Goal: Information Seeking & Learning: Learn about a topic

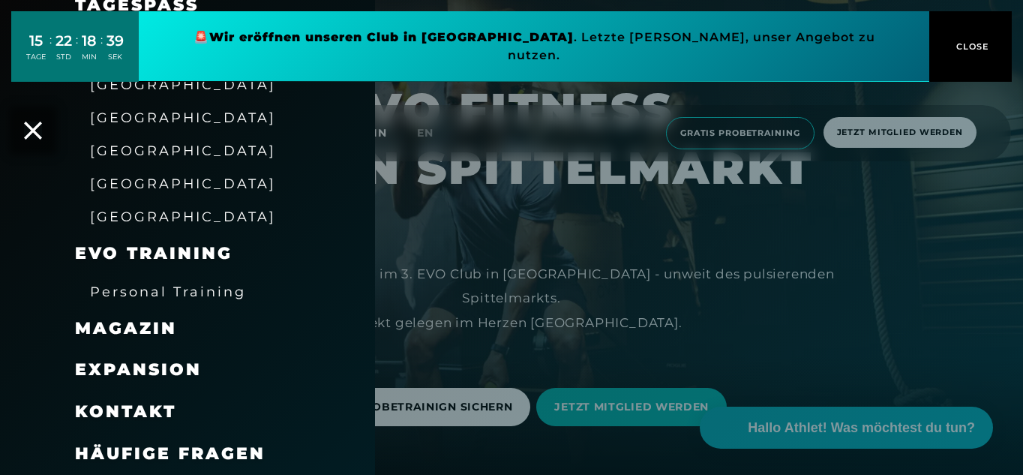
scroll to position [225, 0]
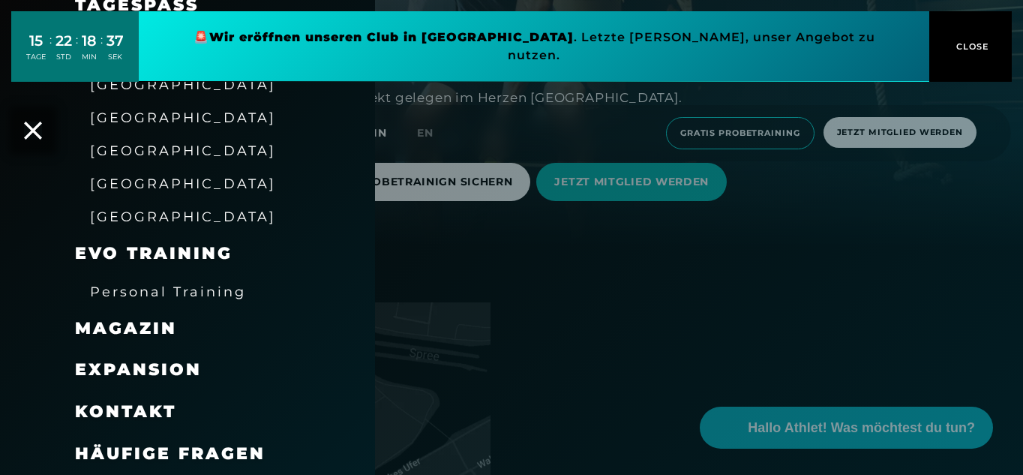
click at [143, 371] on span "Expansion" at bounding box center [138, 369] width 127 height 20
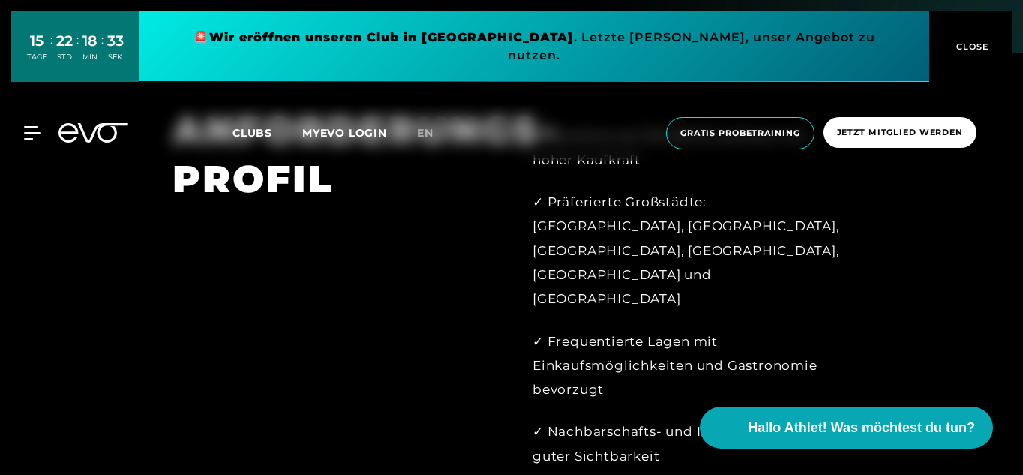
scroll to position [1126, 0]
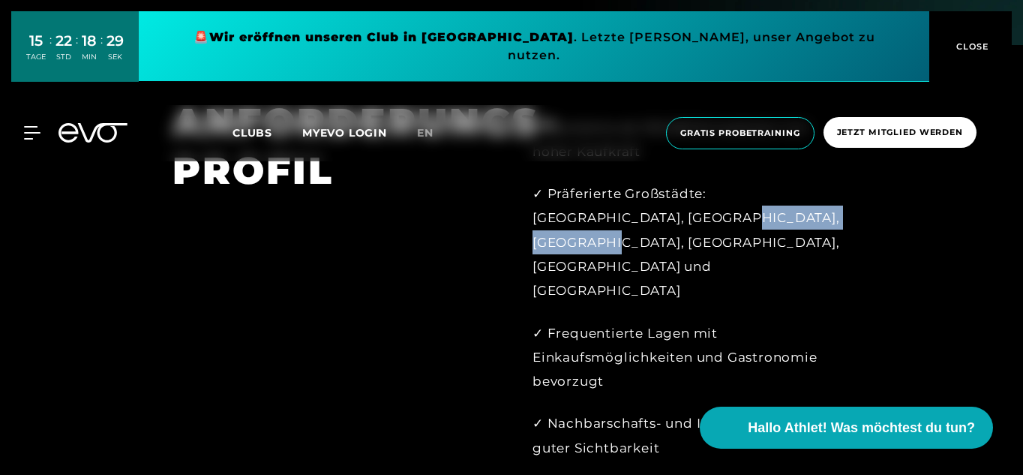
drag, startPoint x: 680, startPoint y: 196, endPoint x: 765, endPoint y: 197, distance: 85.5
click at [765, 197] on div "✓ Präferierte Großstädte: [GEOGRAPHIC_DATA], [GEOGRAPHIC_DATA], [GEOGRAPHIC_DAT…" at bounding box center [692, 242] width 318 height 121
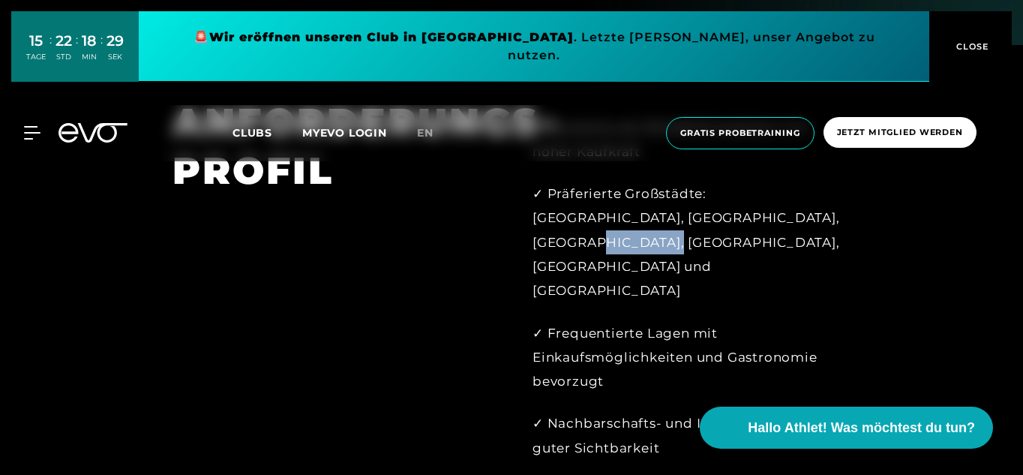
click at [765, 197] on div "✓ Präferierte Großstädte: [GEOGRAPHIC_DATA], [GEOGRAPHIC_DATA], [GEOGRAPHIC_DAT…" at bounding box center [692, 242] width 318 height 121
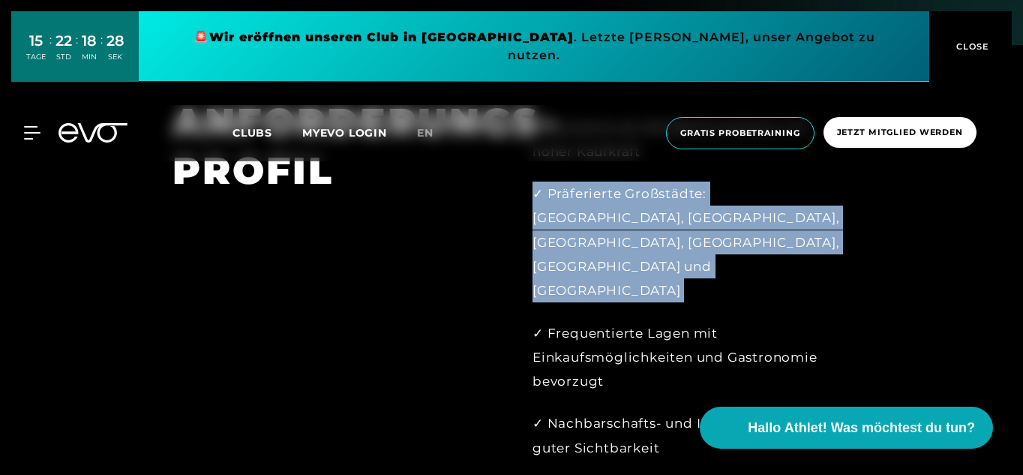
click at [765, 197] on div "✓ Präferierte Großstädte: [GEOGRAPHIC_DATA], [GEOGRAPHIC_DATA], [GEOGRAPHIC_DAT…" at bounding box center [692, 242] width 318 height 121
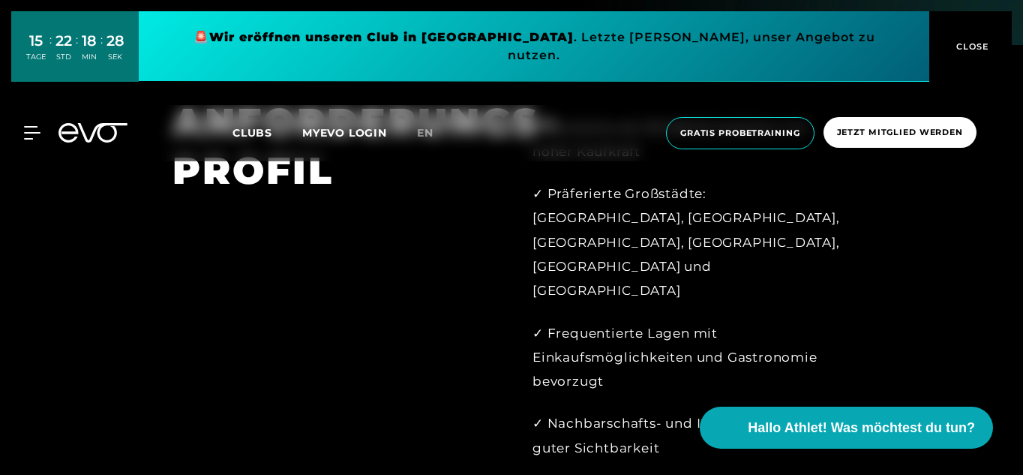
click at [610, 321] on div "✓ Frequentierte Lagen mit Einkaufsmöglichkeiten und Gastronomie bevorzugt" at bounding box center [692, 357] width 318 height 73
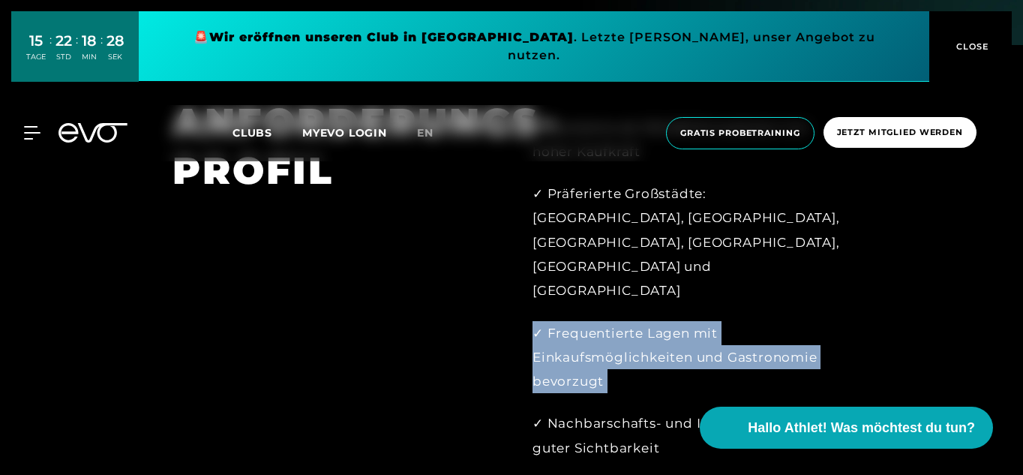
click at [610, 321] on div "✓ Frequentierte Lagen mit Einkaufsmöglichkeiten und Gastronomie bevorzugt" at bounding box center [692, 357] width 318 height 73
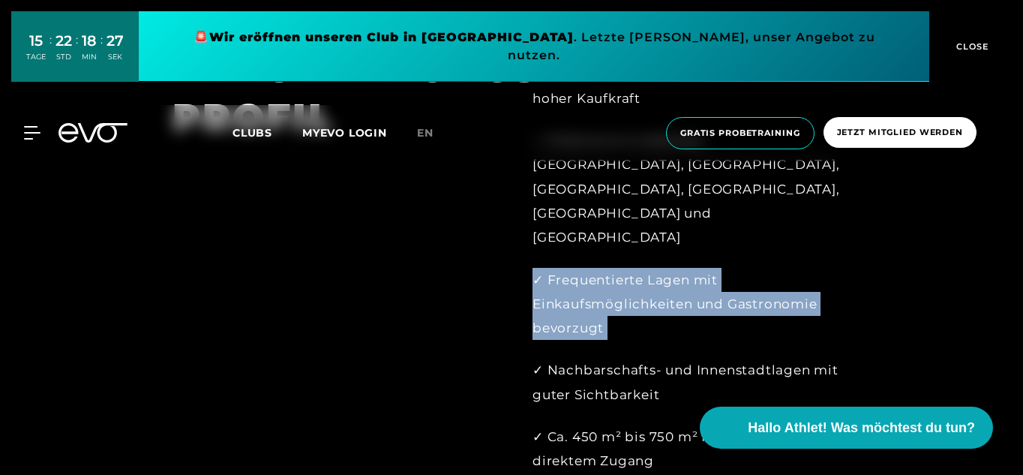
scroll to position [1276, 0]
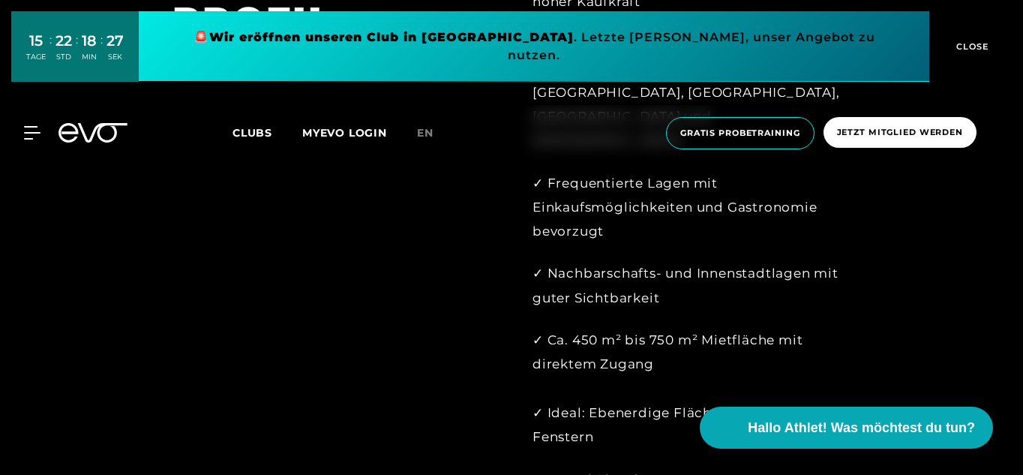
click at [619, 235] on div "✓ Standorte ab 100.000 Einwohnern mit hoher Kaufkraft ✓ Präferierte Großstädte:…" at bounding box center [692, 373] width 318 height 816
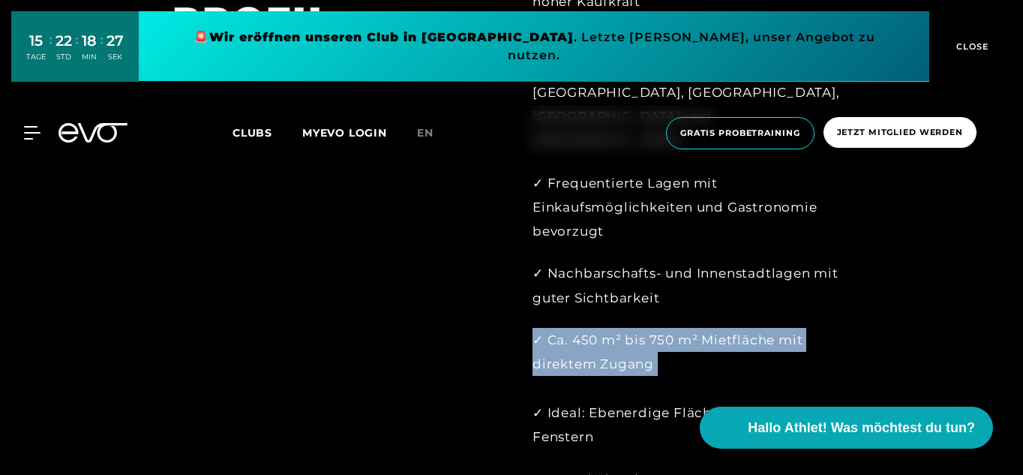
click at [619, 235] on div "✓ Standorte ab 100.000 Einwohnern mit hoher Kaufkraft ✓ Präferierte Großstädte:…" at bounding box center [692, 373] width 318 height 816
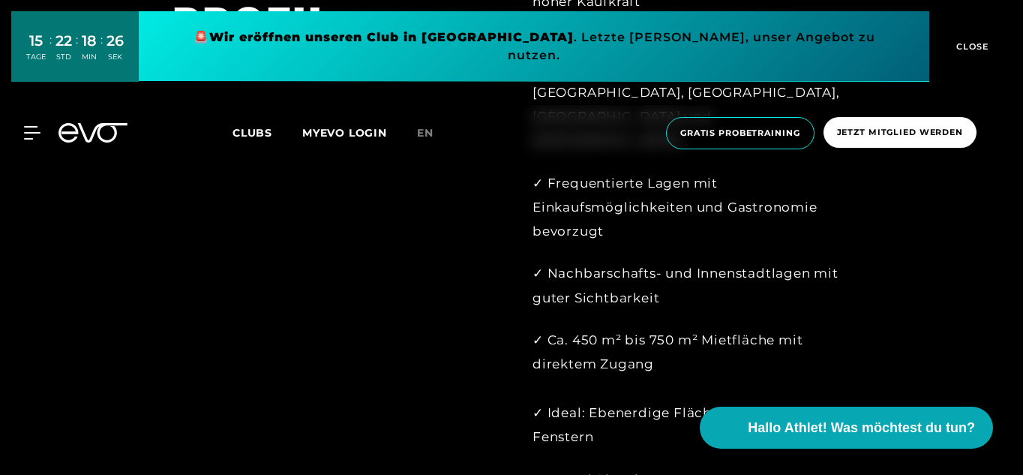
click at [634, 261] on div "✓ Nachbarschafts- und Innenstadtlagen mit guter Sichtbarkeit" at bounding box center [692, 285] width 318 height 49
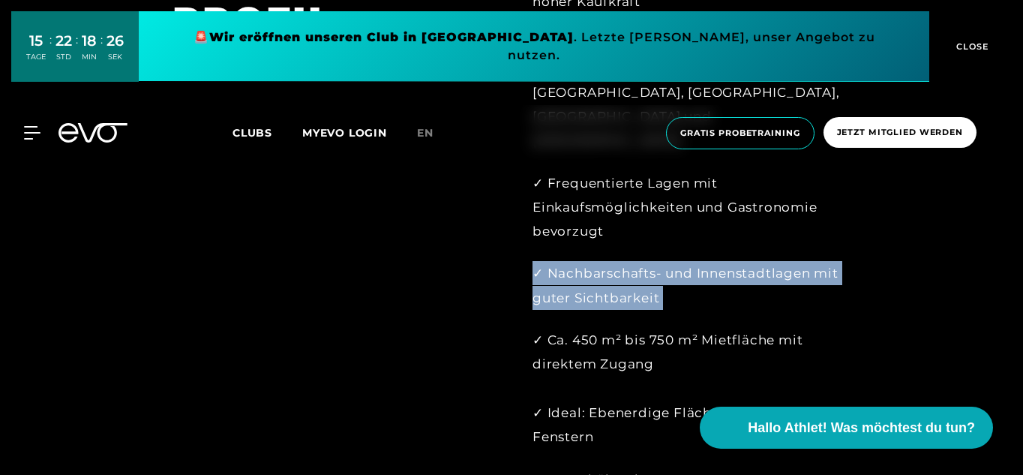
click at [634, 261] on div "✓ Nachbarschafts- und Innenstadtlagen mit guter Sichtbarkeit" at bounding box center [692, 285] width 318 height 49
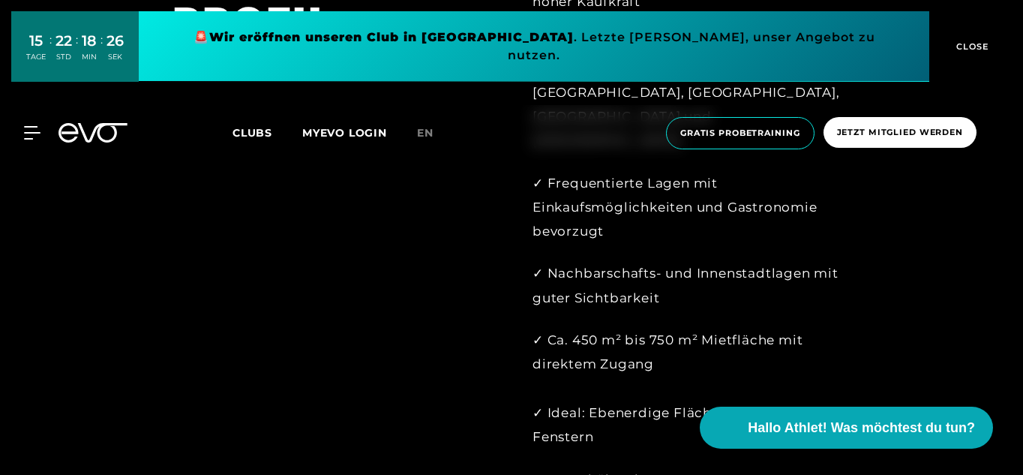
click at [615, 328] on div "✓ Ca. 450 m² bis 750 m² Mietfläche mit direktem Zugang ✓ Ideal: Ebenerdige Fläc…" at bounding box center [692, 388] width 318 height 121
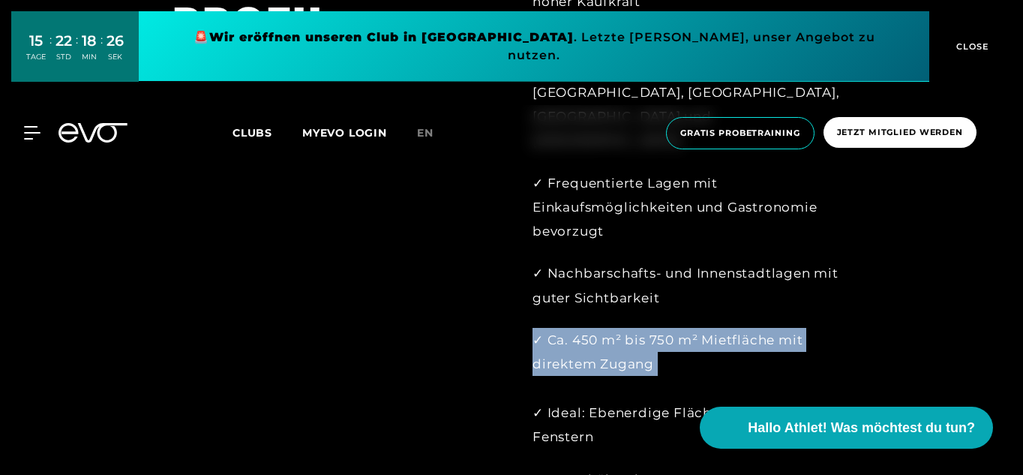
click at [615, 328] on div "✓ Ca. 450 m² bis 750 m² Mietfläche mit direktem Zugang ✓ Ideal: Ebenerdige Fläc…" at bounding box center [692, 388] width 318 height 121
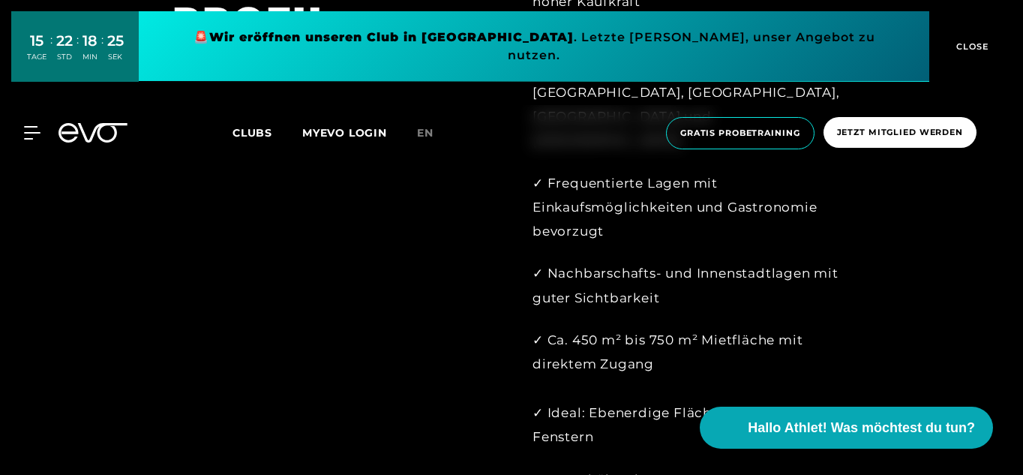
click at [588, 332] on div "✓ Ca. 450 m² bis 750 m² Mietfläche mit direktem Zugang ✓ Ideal: Ebenerdige Fläc…" at bounding box center [692, 388] width 318 height 121
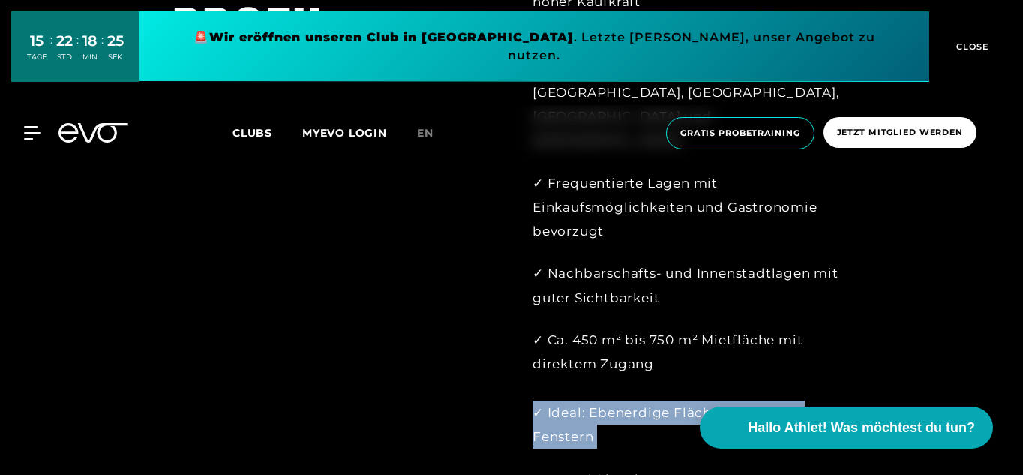
click at [588, 332] on div "✓ Ca. 450 m² bis 750 m² Mietfläche mit direktem Zugang ✓ Ideal: Ebenerdige Fläc…" at bounding box center [692, 388] width 318 height 121
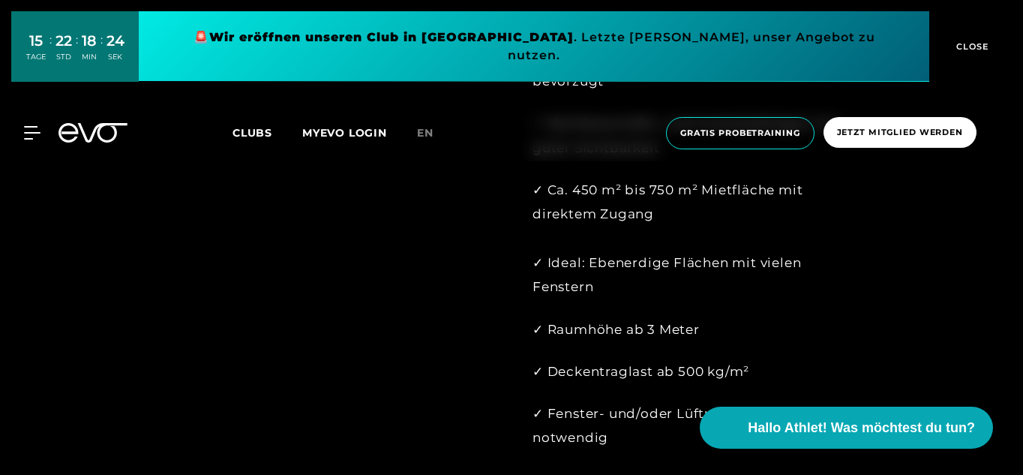
click at [588, 401] on div "✓ Fenster- und/oder Lüftungsanlage notwendig" at bounding box center [692, 425] width 318 height 49
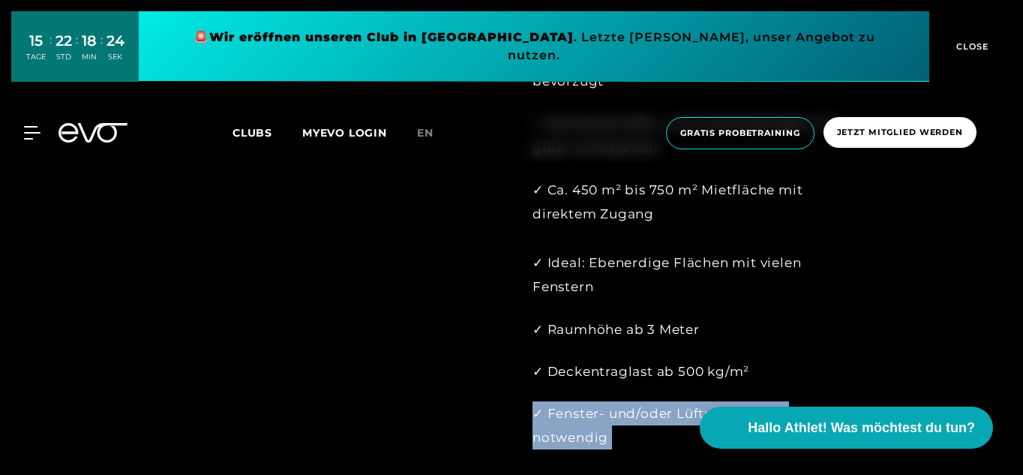
click at [588, 401] on div "✓ Fenster- und/oder Lüftungsanlage notwendig" at bounding box center [692, 425] width 318 height 49
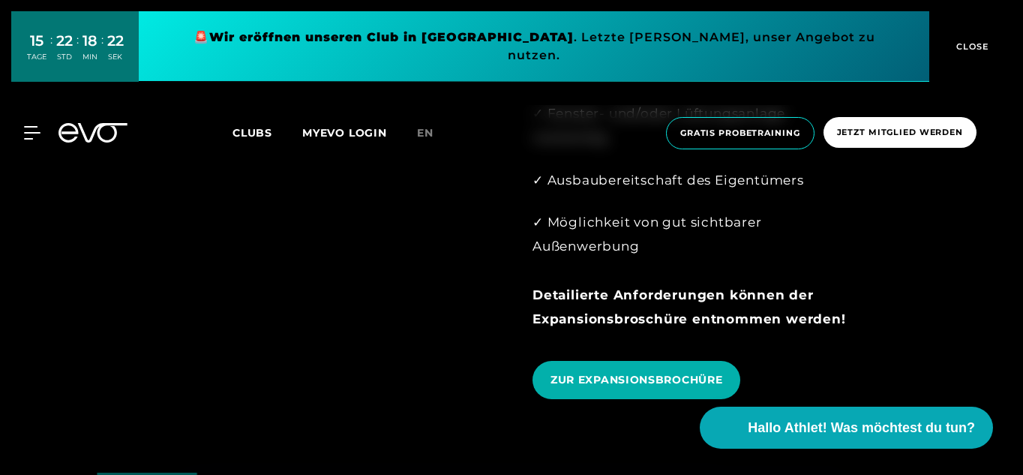
click at [28, 107] on div "MyEVO Login Über EVO Mitgliedschaften Probetraining TAGESPASS EVO Studios [GEOG…" at bounding box center [511, 133] width 1017 height 56
click at [31, 126] on icon at bounding box center [35, 133] width 22 height 14
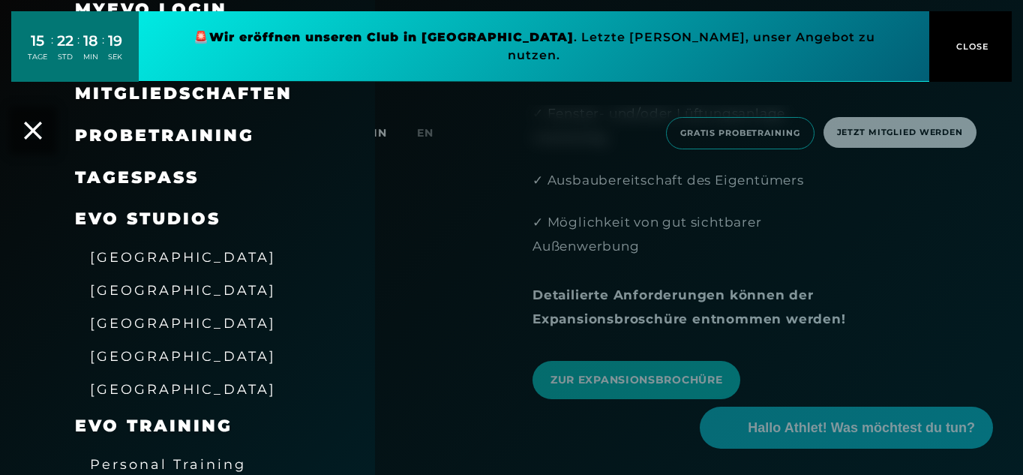
scroll to position [109, 0]
